Goal: Check status

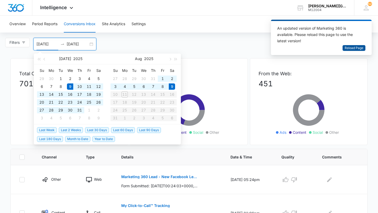
click at [355, 49] on span "Reload Page" at bounding box center [353, 48] width 19 height 5
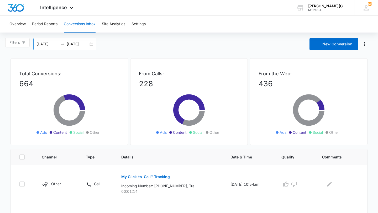
click at [78, 44] on input "08/11/2025" at bounding box center [78, 44] width 22 height 6
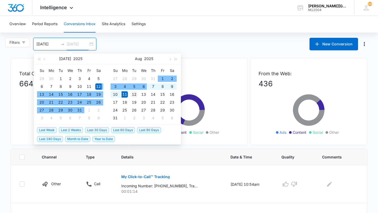
type input "08/12/2025"
click at [133, 95] on div "12" at bounding box center [134, 94] width 6 height 6
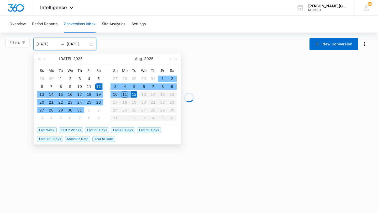
type input "07/12/2025"
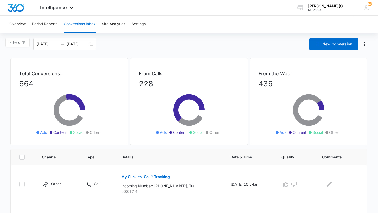
click at [166, 23] on div "Overview Period Reports Conversions Inbox Site Analytics Settings" at bounding box center [188, 24] width 365 height 17
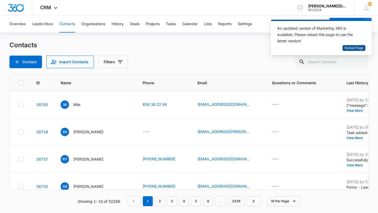
click at [356, 49] on span "Reload Page" at bounding box center [353, 48] width 19 height 5
